Goal: Check status: Check status

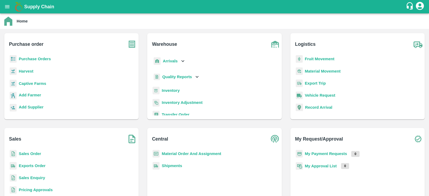
click at [31, 82] on b "Captive Farms" at bounding box center [32, 83] width 27 height 4
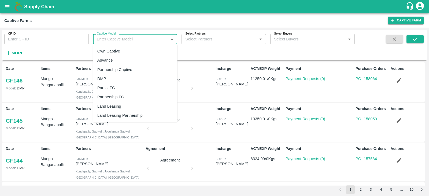
click at [108, 38] on input "Captive Model" at bounding box center [131, 39] width 72 height 7
click at [115, 105] on div "Land Leasing" at bounding box center [109, 106] width 24 height 6
type input "Land Leasing"
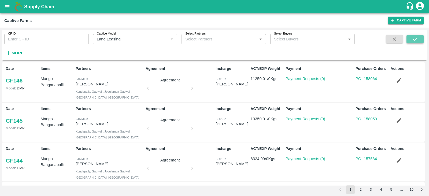
click at [412, 41] on icon "submit" at bounding box center [415, 39] width 6 height 6
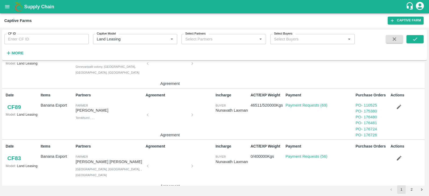
scroll to position [282, 0]
drag, startPoint x: 379, startPoint y: 116, endPoint x: 364, endPoint y: 116, distance: 14.7
click at [364, 116] on div "PO - 176480" at bounding box center [371, 117] width 33 height 6
copy link "176480"
drag, startPoint x: 378, startPoint y: 122, endPoint x: 364, endPoint y: 122, distance: 13.9
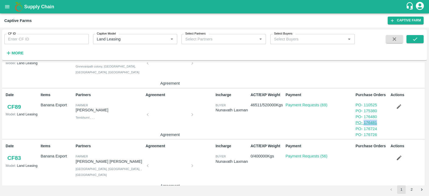
click at [364, 122] on div "PO - 176481" at bounding box center [371, 123] width 33 height 6
copy link "176481"
drag, startPoint x: 380, startPoint y: 128, endPoint x: 365, endPoint y: 127, distance: 15.8
click at [365, 127] on div "PO - 176724" at bounding box center [371, 129] width 33 height 6
copy link "176724"
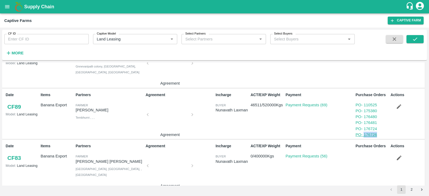
drag, startPoint x: 380, startPoint y: 133, endPoint x: 365, endPoint y: 134, distance: 15.3
click at [365, 134] on div "PO - 176726" at bounding box center [371, 135] width 33 height 6
copy link "176726"
click at [9, 9] on icon "open drawer" at bounding box center [7, 7] width 6 height 6
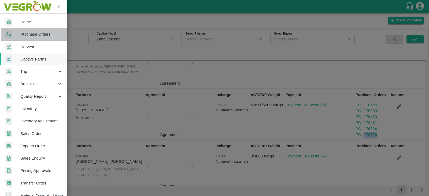
click at [37, 34] on span "Purchase Orders" at bounding box center [41, 34] width 42 height 6
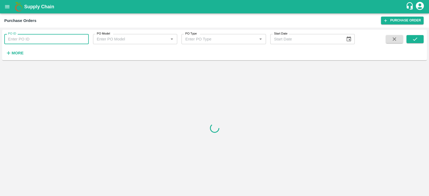
click at [33, 38] on input "PO ID" at bounding box center [46, 39] width 84 height 10
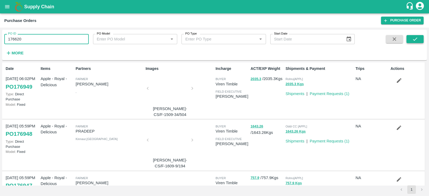
type input "176620"
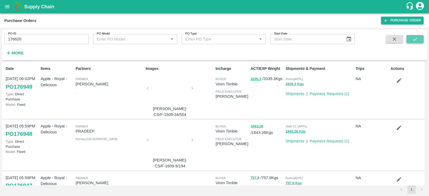
click at [419, 40] on button "submit" at bounding box center [414, 39] width 17 height 8
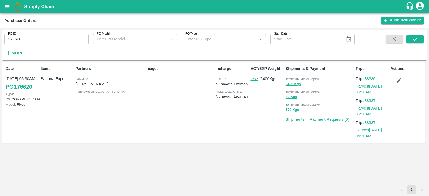
click at [47, 39] on input "176620" at bounding box center [46, 39] width 84 height 10
click at [417, 38] on icon "submit" at bounding box center [415, 39] width 4 height 3
drag, startPoint x: 28, startPoint y: 39, endPoint x: 4, endPoint y: 39, distance: 23.6
click at [4, 39] on input "176621" at bounding box center [46, 39] width 84 height 10
paste input "text"
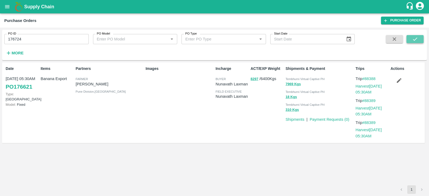
click at [414, 39] on icon "submit" at bounding box center [415, 39] width 6 height 6
click at [256, 80] on button "9928" at bounding box center [254, 79] width 8 height 6
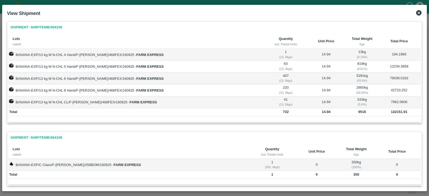
click at [417, 13] on icon at bounding box center [418, 12] width 5 height 5
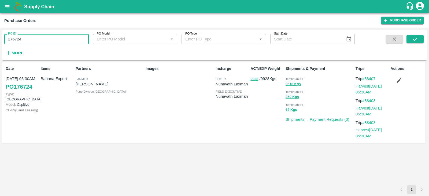
click at [37, 37] on input "176724" at bounding box center [46, 39] width 84 height 10
type input "176726"
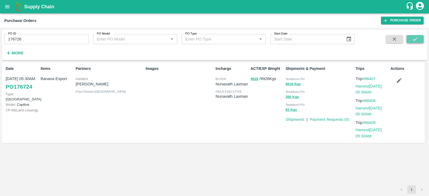
click at [412, 39] on icon "submit" at bounding box center [415, 39] width 6 height 6
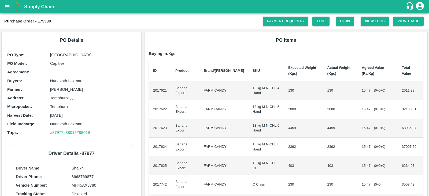
drag, startPoint x: 72, startPoint y: 115, endPoint x: 51, endPoint y: 116, distance: 20.9
click at [51, 116] on p "10 Sep 2025" at bounding box center [93, 116] width 86 height 6
click at [45, 20] on b "Purchase Order - 176480" at bounding box center [27, 21] width 47 height 4
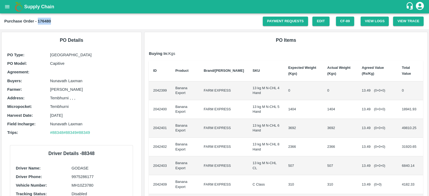
copy b "176480"
click at [4, 4] on button "open drawer" at bounding box center [7, 7] width 12 height 12
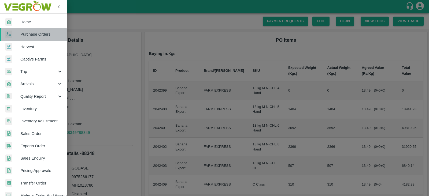
click at [32, 35] on span "Purchase Orders" at bounding box center [41, 34] width 42 height 6
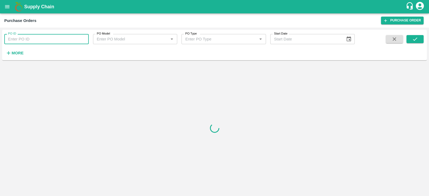
click at [47, 37] on input "PO ID" at bounding box center [46, 39] width 84 height 10
paste input "176480"
type input "176480"
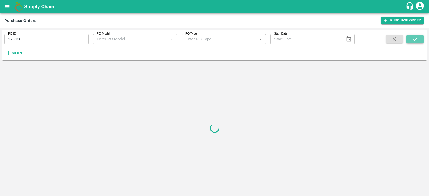
click at [415, 41] on icon "submit" at bounding box center [415, 39] width 6 height 6
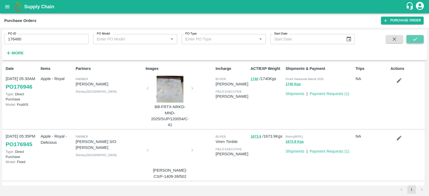
click at [416, 40] on icon "submit" at bounding box center [415, 39] width 6 height 6
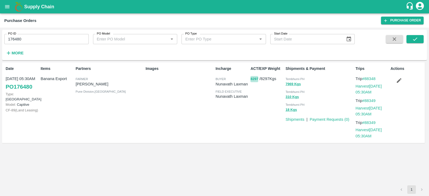
click at [253, 79] on button "8297" at bounding box center [254, 79] width 8 height 6
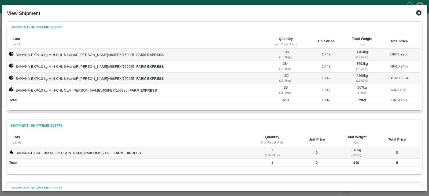
click at [417, 11] on icon at bounding box center [418, 12] width 5 height 5
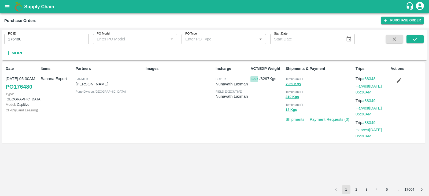
click at [256, 78] on button "8297" at bounding box center [254, 79] width 8 height 6
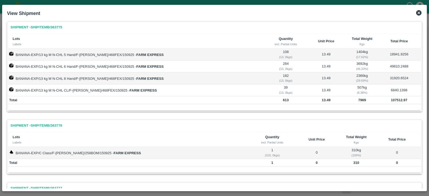
click at [417, 11] on icon at bounding box center [418, 12] width 5 height 5
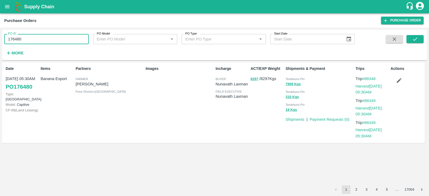
click at [38, 38] on input "176480" at bounding box center [46, 39] width 84 height 10
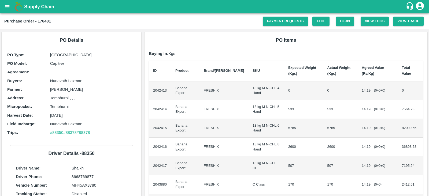
click at [44, 20] on b "Purchase Order - 176481" at bounding box center [27, 21] width 47 height 4
copy b "176481"
click at [6, 5] on icon "open drawer" at bounding box center [7, 7] width 6 height 6
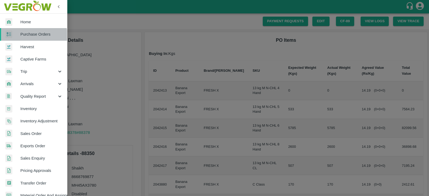
click at [28, 36] on span "Purchase Orders" at bounding box center [41, 34] width 42 height 6
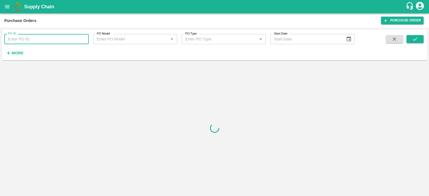
click at [48, 35] on input "PO ID" at bounding box center [46, 39] width 84 height 10
paste input "176481"
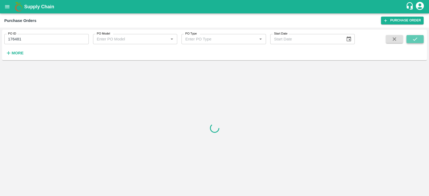
click at [414, 39] on icon "submit" at bounding box center [415, 39] width 6 height 6
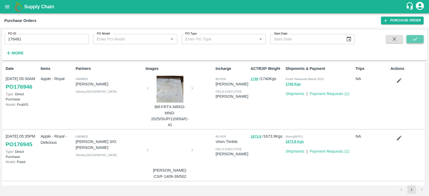
click at [417, 42] on icon "submit" at bounding box center [415, 39] width 6 height 6
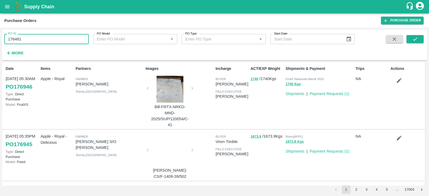
click at [53, 40] on input "176481" at bounding box center [46, 39] width 84 height 10
type input "176481"
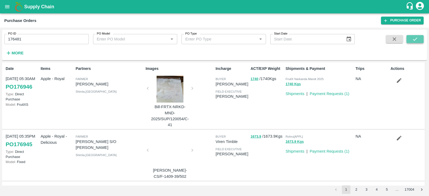
click at [414, 38] on icon "submit" at bounding box center [415, 39] width 6 height 6
